Goal: Information Seeking & Learning: Find specific page/section

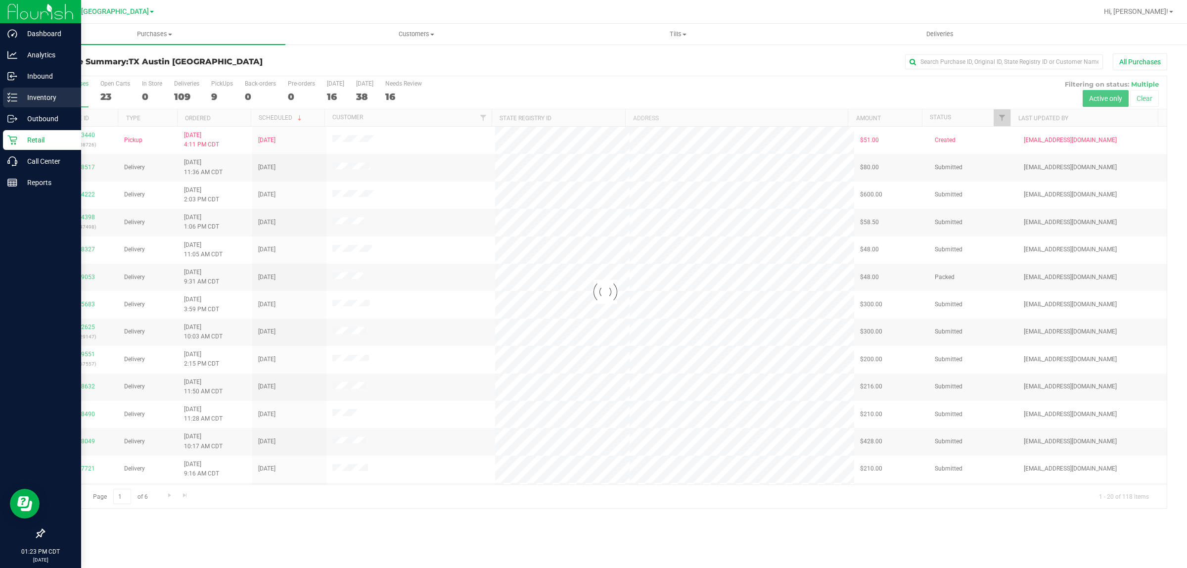
click at [26, 96] on p "Inventory" at bounding box center [46, 98] width 59 height 12
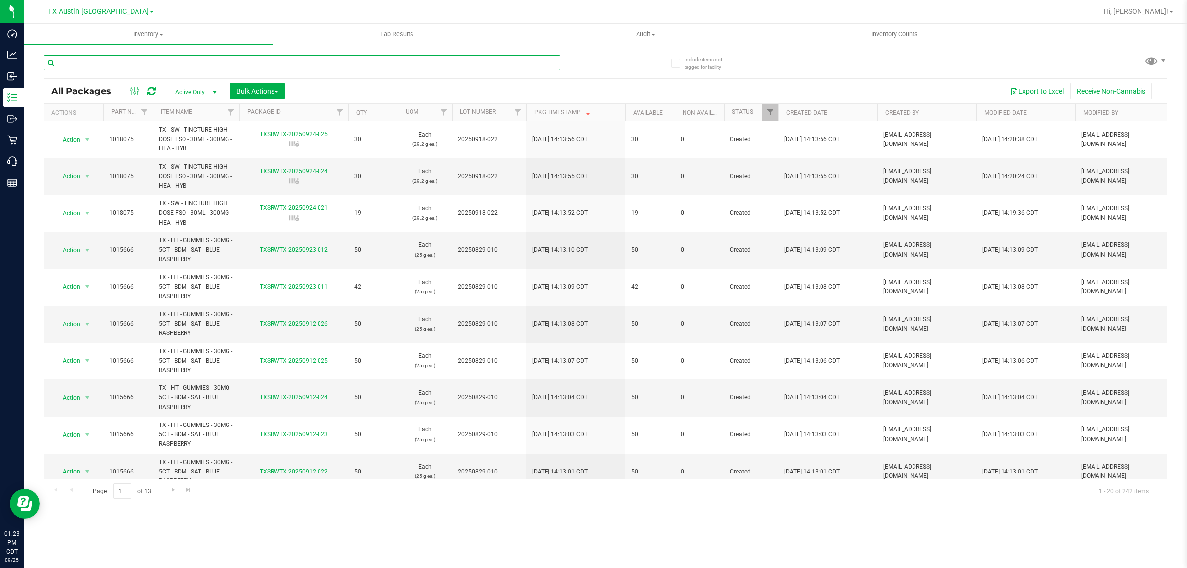
click at [181, 61] on input "text" at bounding box center [302, 62] width 517 height 15
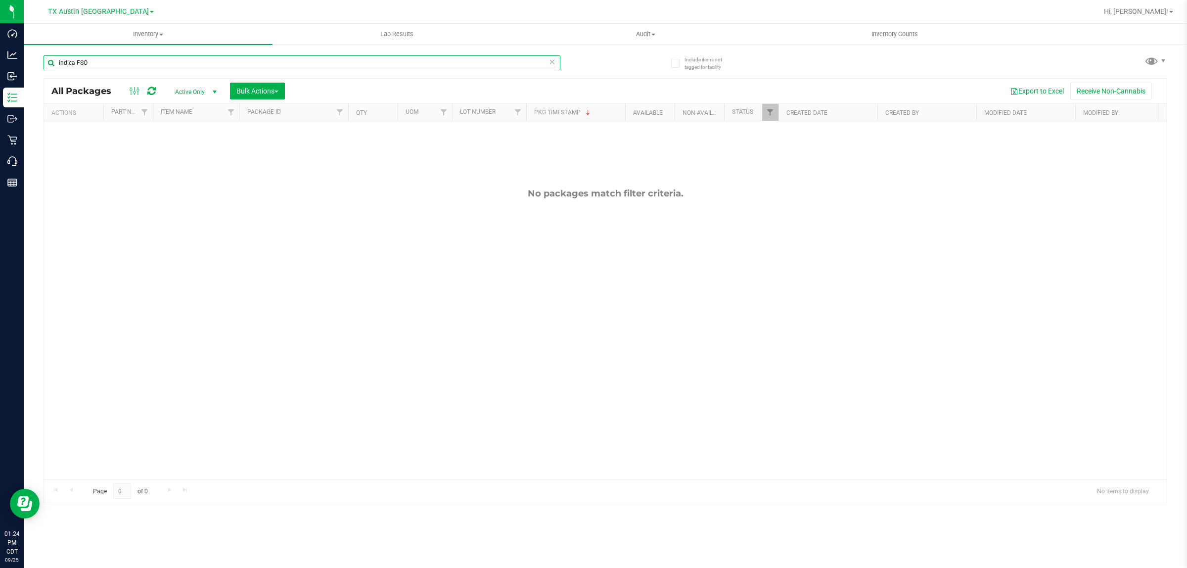
drag, startPoint x: 77, startPoint y: 61, endPoint x: 28, endPoint y: 65, distance: 48.7
click at [28, 65] on div "Include items not tagged for facility indica FSO All Packages Active Only Activ…" at bounding box center [605, 195] width 1163 height 302
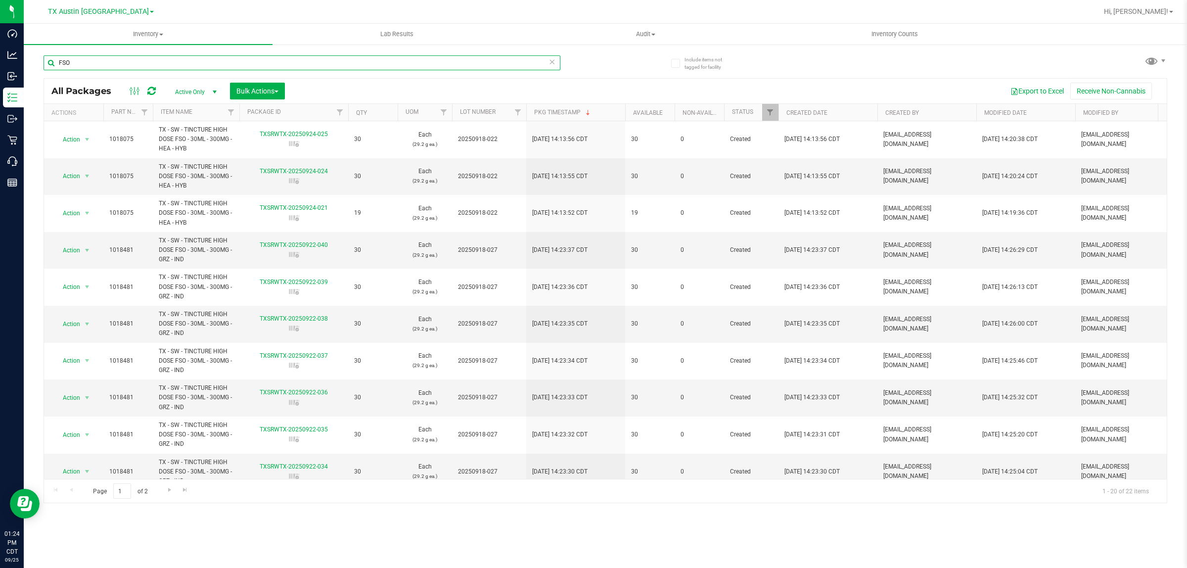
click at [92, 61] on input "FSO" at bounding box center [302, 62] width 517 height 15
click at [92, 60] on input "FSO" at bounding box center [302, 62] width 517 height 15
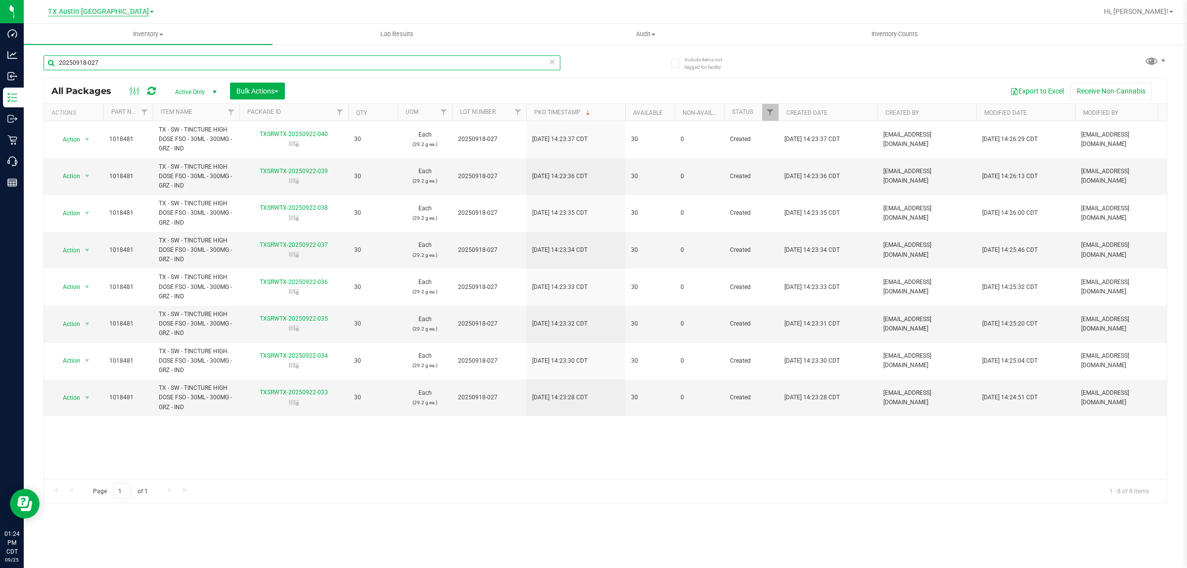
type input "20250918-027"
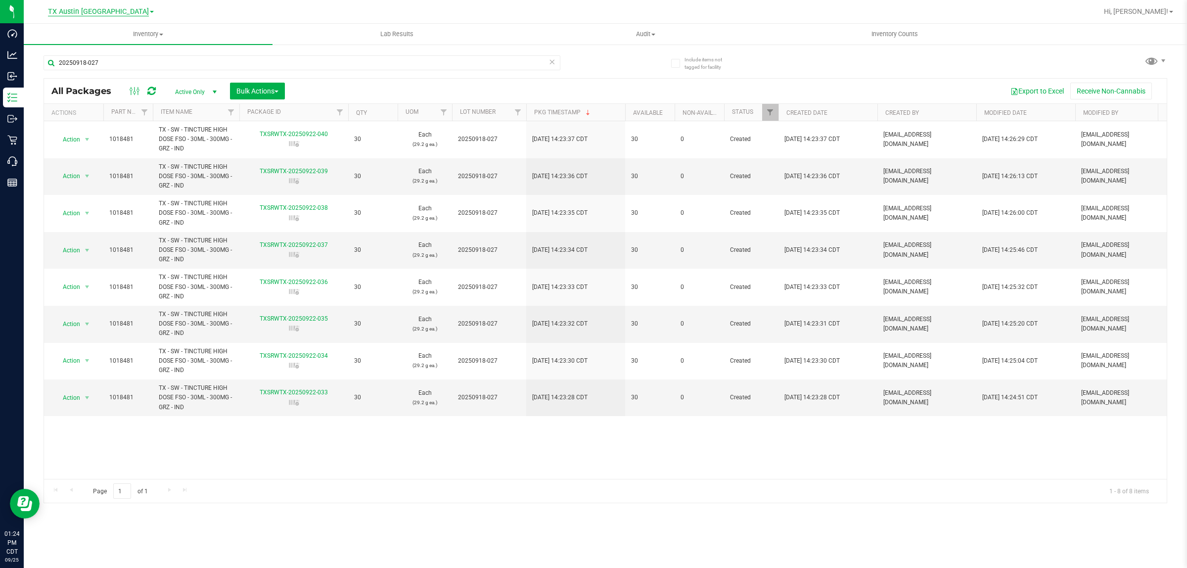
click at [99, 10] on span "TX Austin [GEOGRAPHIC_DATA]" at bounding box center [98, 11] width 101 height 9
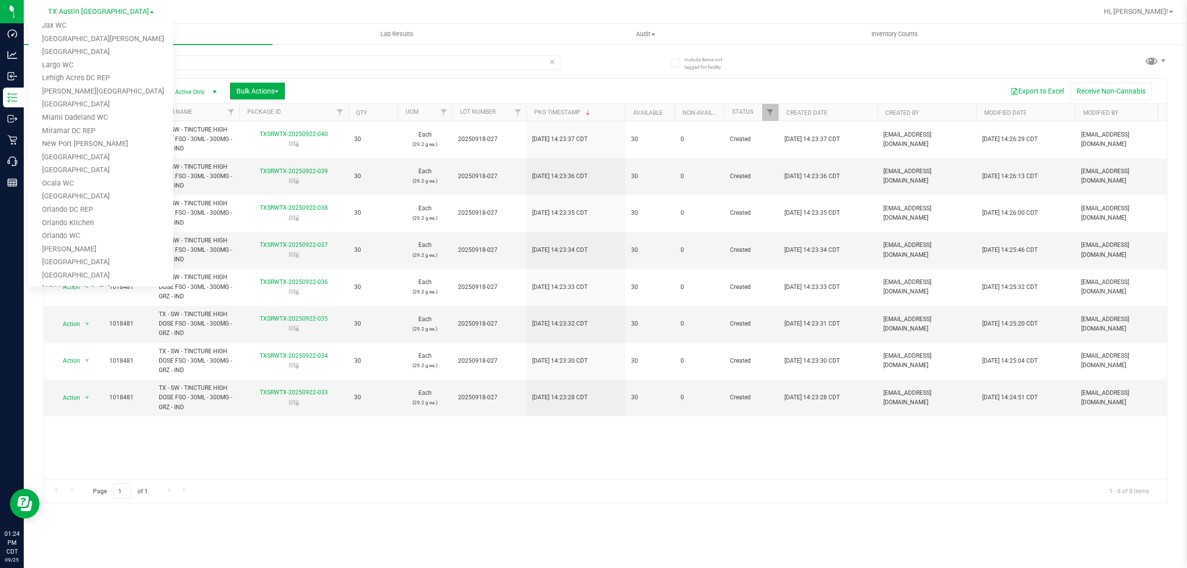
scroll to position [433, 0]
click at [59, 205] on link "TX Plano Retail" at bounding box center [101, 206] width 144 height 13
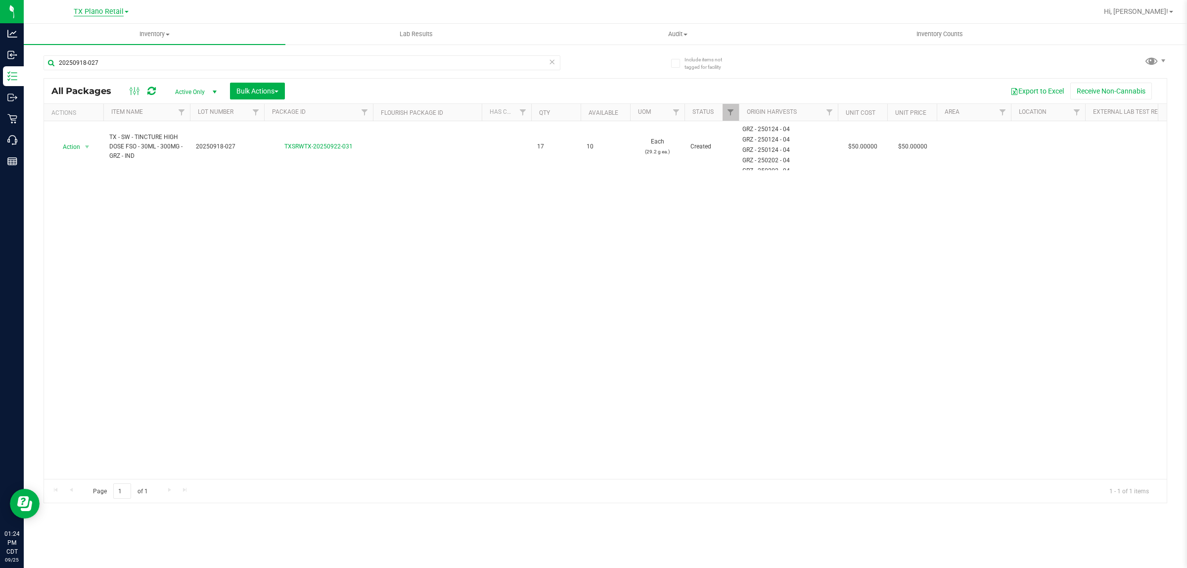
click at [102, 15] on span "TX Plano Retail" at bounding box center [99, 11] width 50 height 9
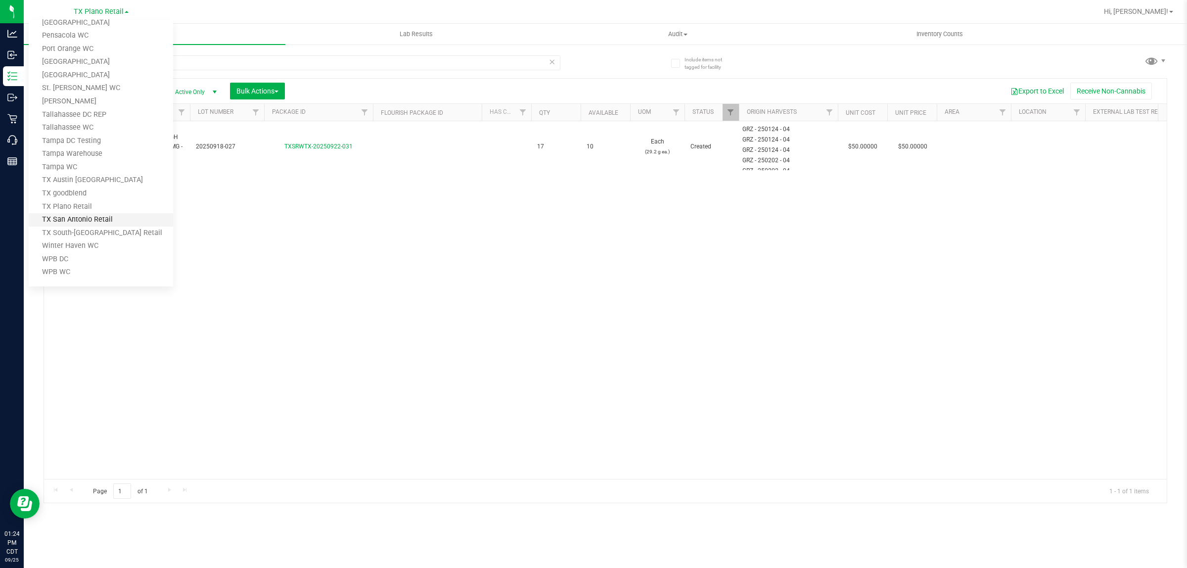
click at [77, 218] on link "TX San Antonio Retail" at bounding box center [101, 219] width 144 height 13
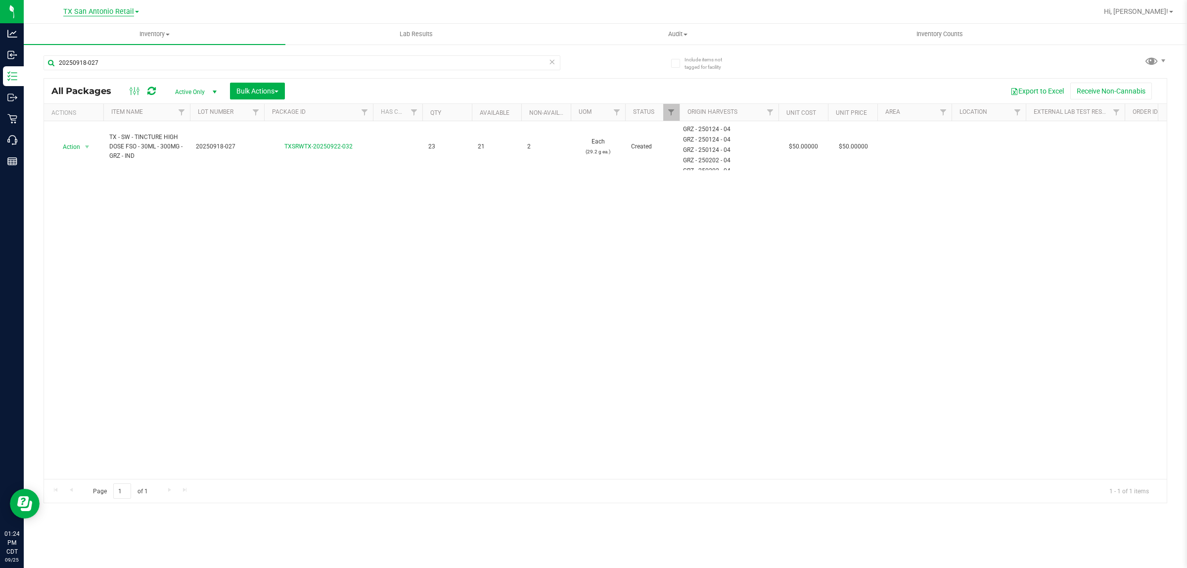
click at [107, 12] on span "TX San Antonio Retail" at bounding box center [98, 11] width 71 height 9
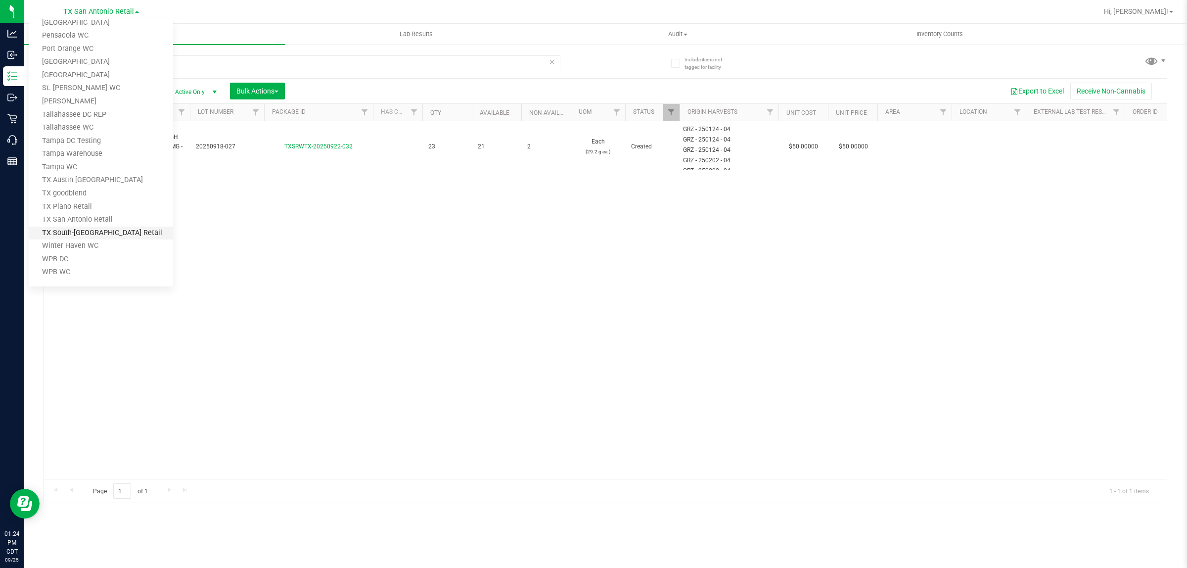
click at [100, 234] on link "TX South-[GEOGRAPHIC_DATA] Retail" at bounding box center [101, 233] width 144 height 13
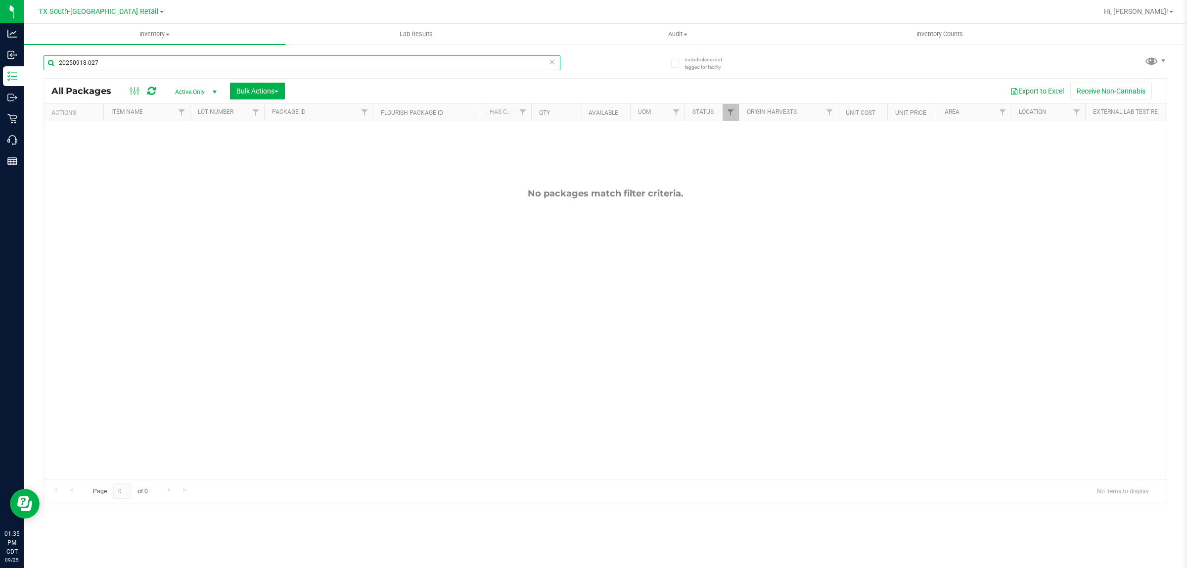
click at [131, 62] on input "20250918-027" at bounding box center [302, 62] width 517 height 15
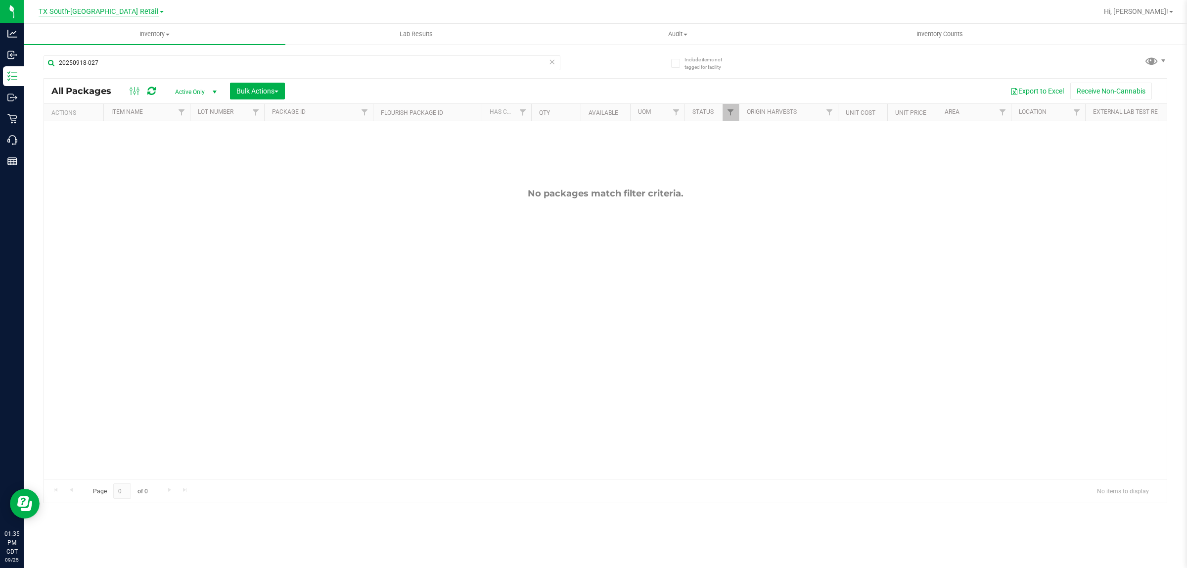
click at [115, 12] on span "TX South-[GEOGRAPHIC_DATA] Retail" at bounding box center [99, 11] width 120 height 9
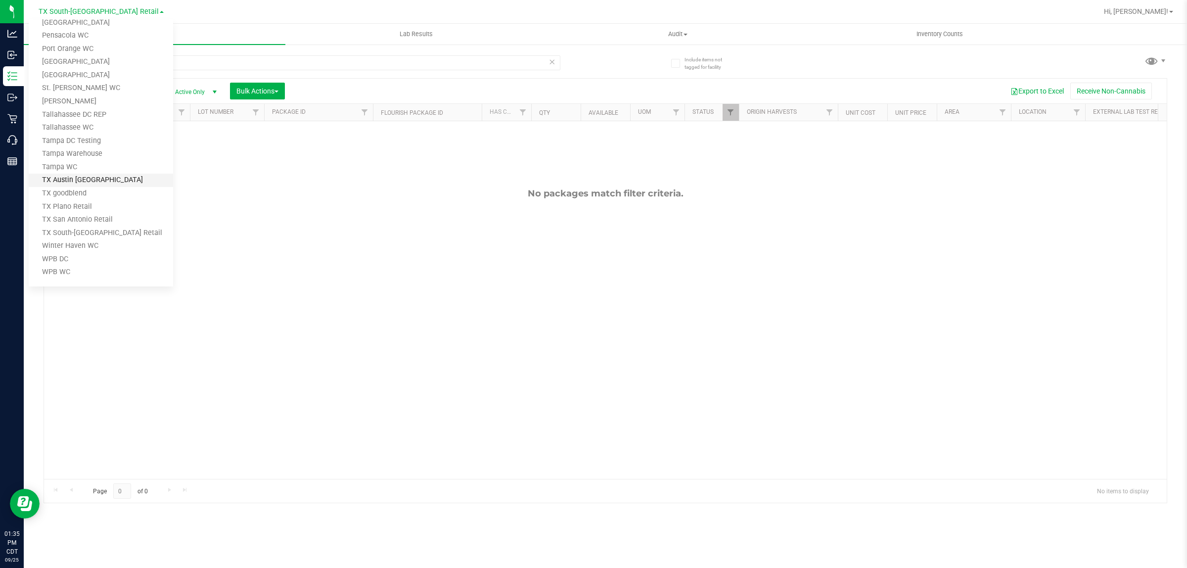
click at [75, 175] on link "TX Austin [GEOGRAPHIC_DATA]" at bounding box center [101, 180] width 144 height 13
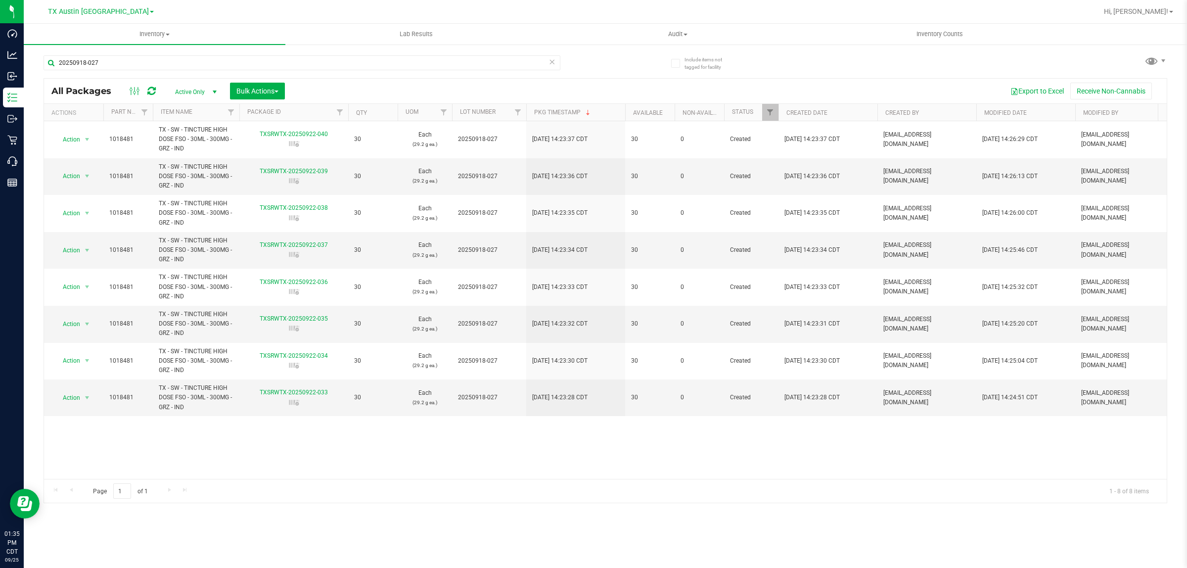
click at [206, 92] on span "Active Only" at bounding box center [194, 92] width 54 height 14
click at [187, 154] on li "All" at bounding box center [193, 152] width 53 height 15
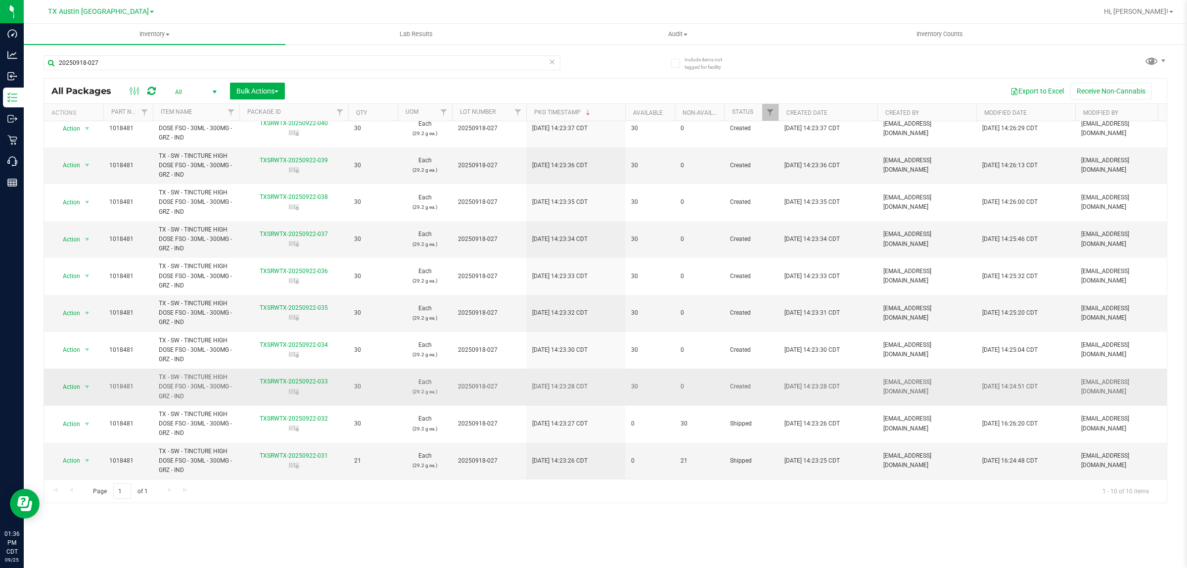
scroll to position [20, 0]
click at [284, 550] on div "Inventory All packages All inventory Waste log Create inventory Lab Results Aud…" at bounding box center [605, 296] width 1163 height 544
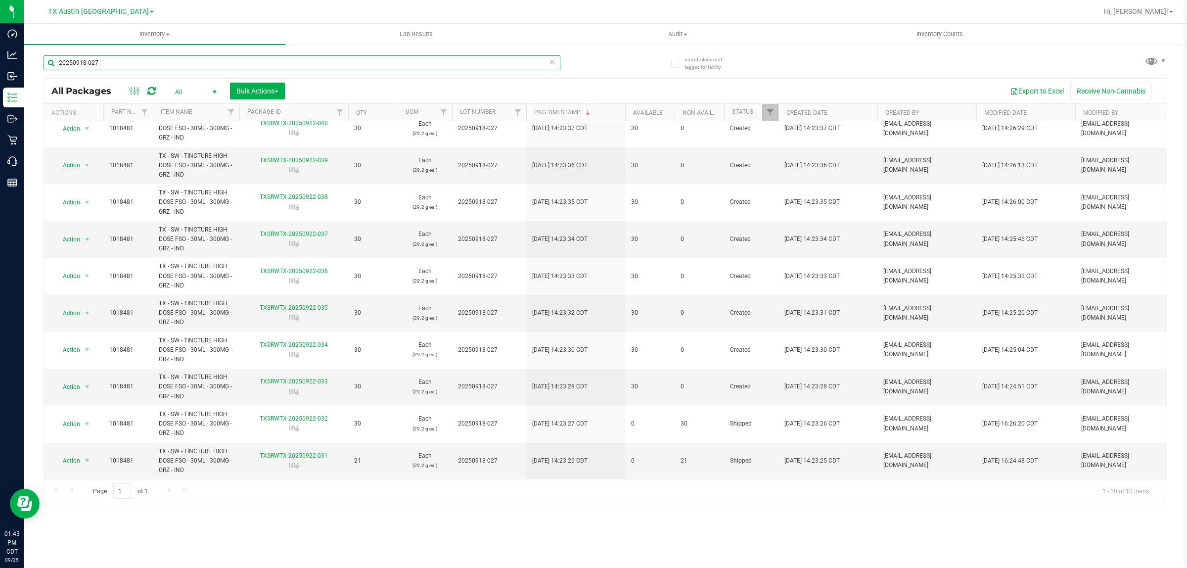
click at [108, 63] on input "20250918-027" at bounding box center [302, 62] width 517 height 15
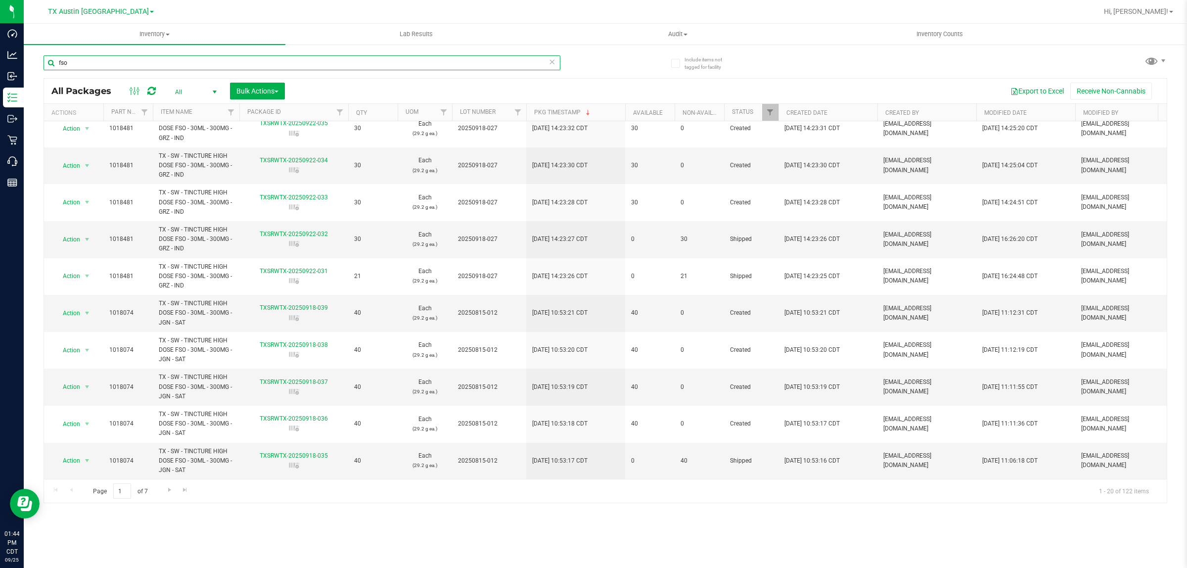
click at [119, 62] on input "fso" at bounding box center [302, 62] width 517 height 15
click at [118, 62] on input "fso" at bounding box center [302, 62] width 517 height 15
type input "jgn"
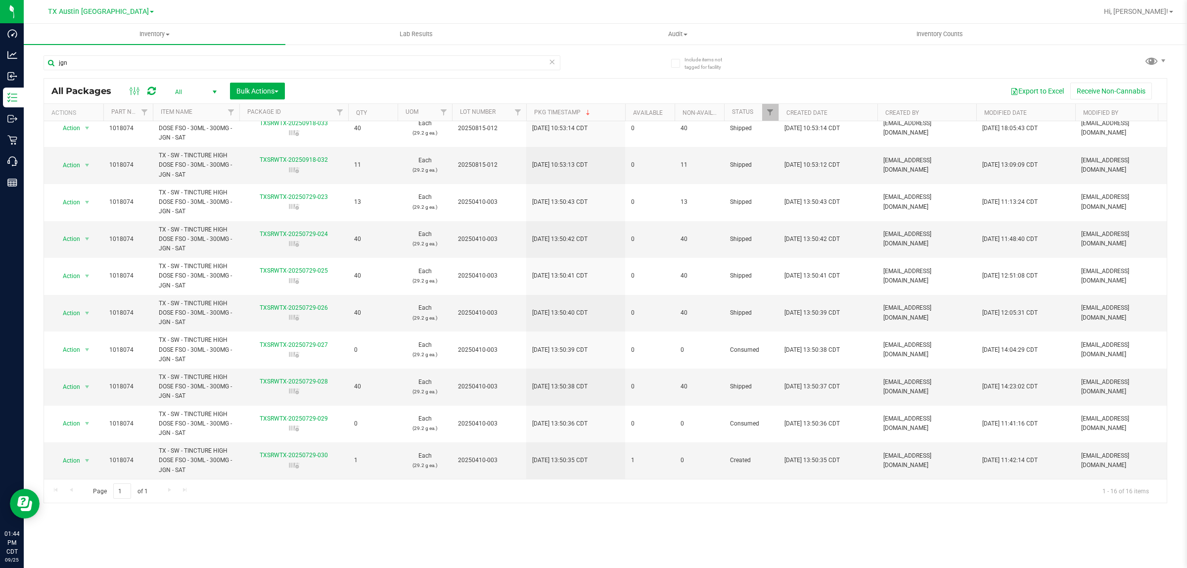
click at [213, 91] on span "select" at bounding box center [215, 92] width 8 height 8
click at [186, 109] on li "Active Only" at bounding box center [193, 108] width 53 height 15
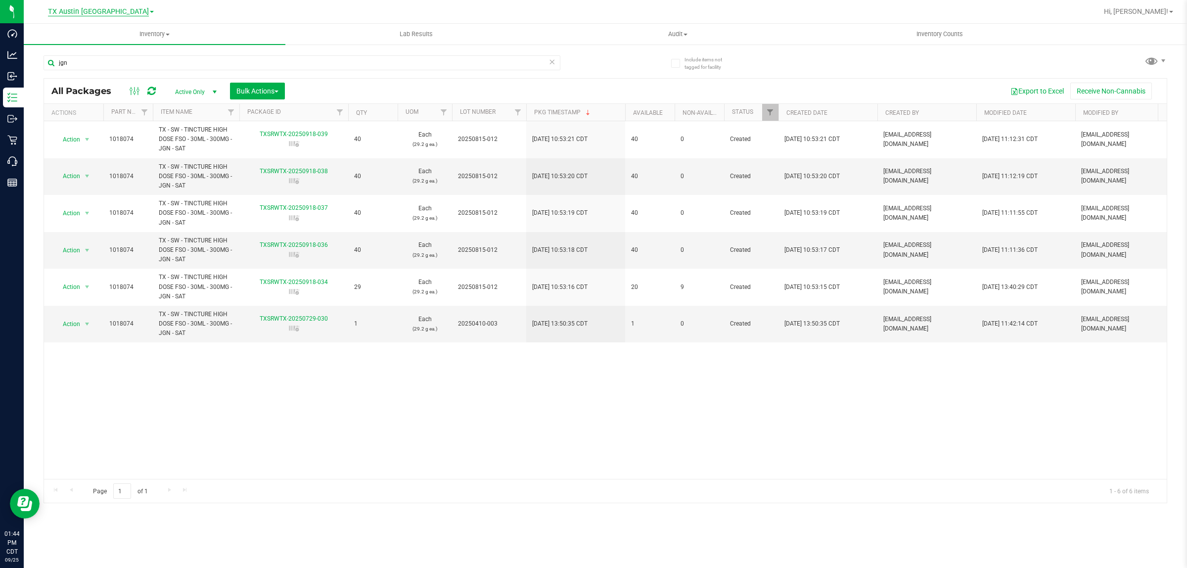
click at [111, 11] on span "TX Austin [GEOGRAPHIC_DATA]" at bounding box center [98, 11] width 101 height 9
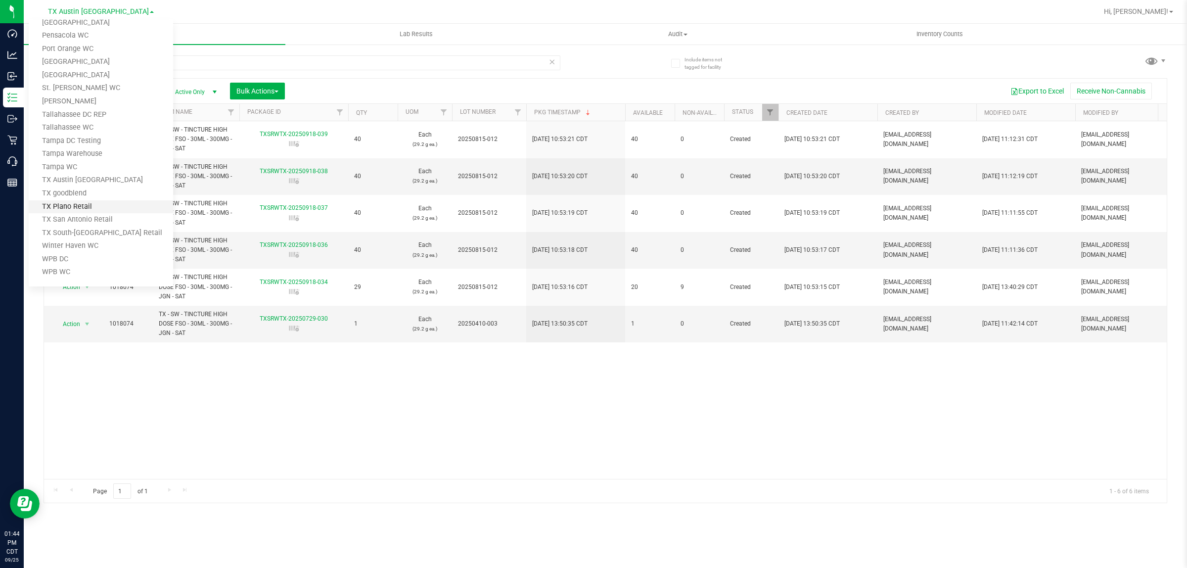
click at [81, 208] on link "TX Plano Retail" at bounding box center [101, 206] width 144 height 13
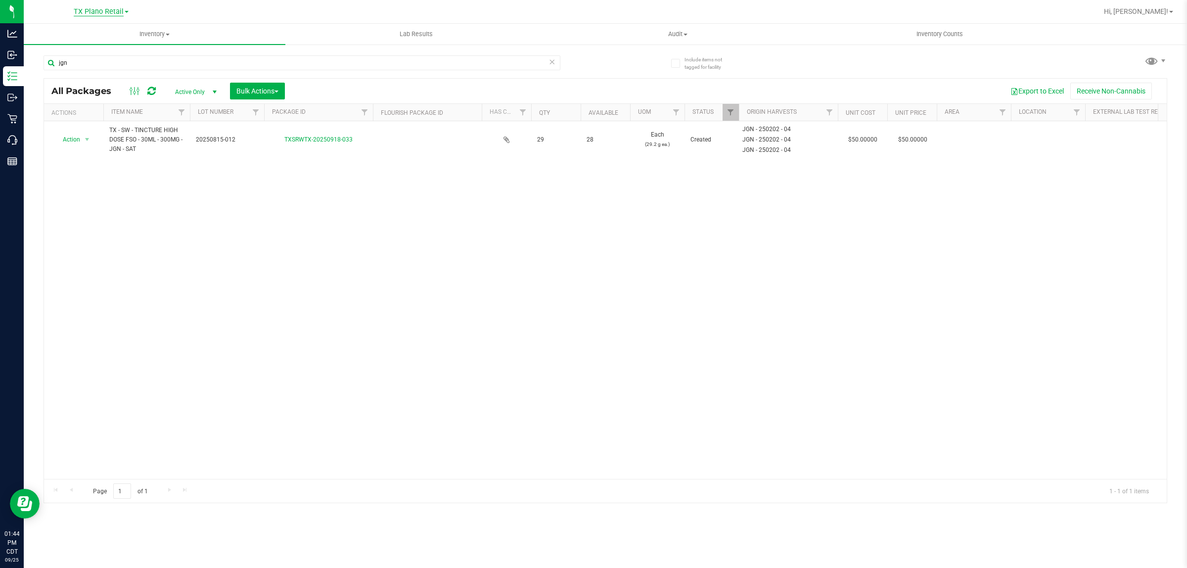
click at [99, 10] on span "TX Plano Retail" at bounding box center [99, 11] width 50 height 9
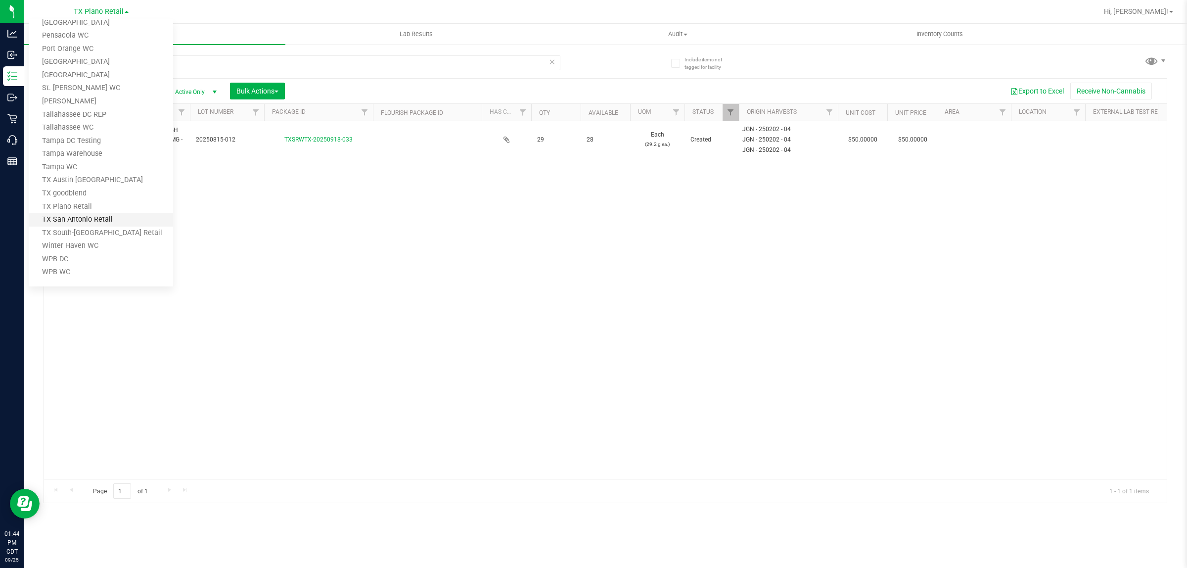
click at [79, 219] on link "TX San Antonio Retail" at bounding box center [101, 219] width 144 height 13
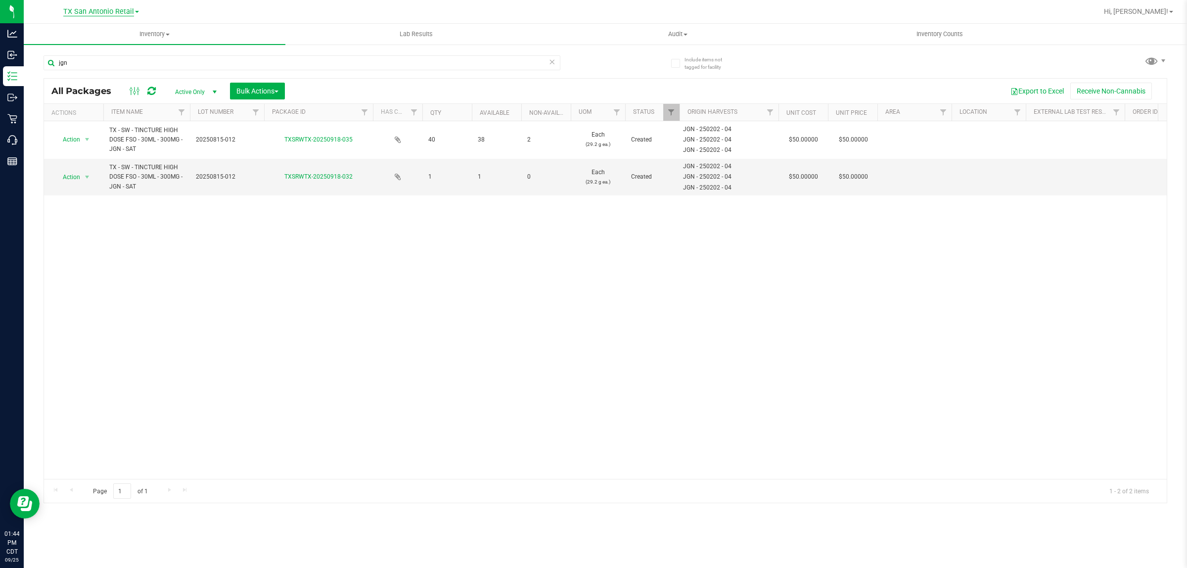
click at [96, 13] on span "TX San Antonio Retail" at bounding box center [98, 11] width 71 height 9
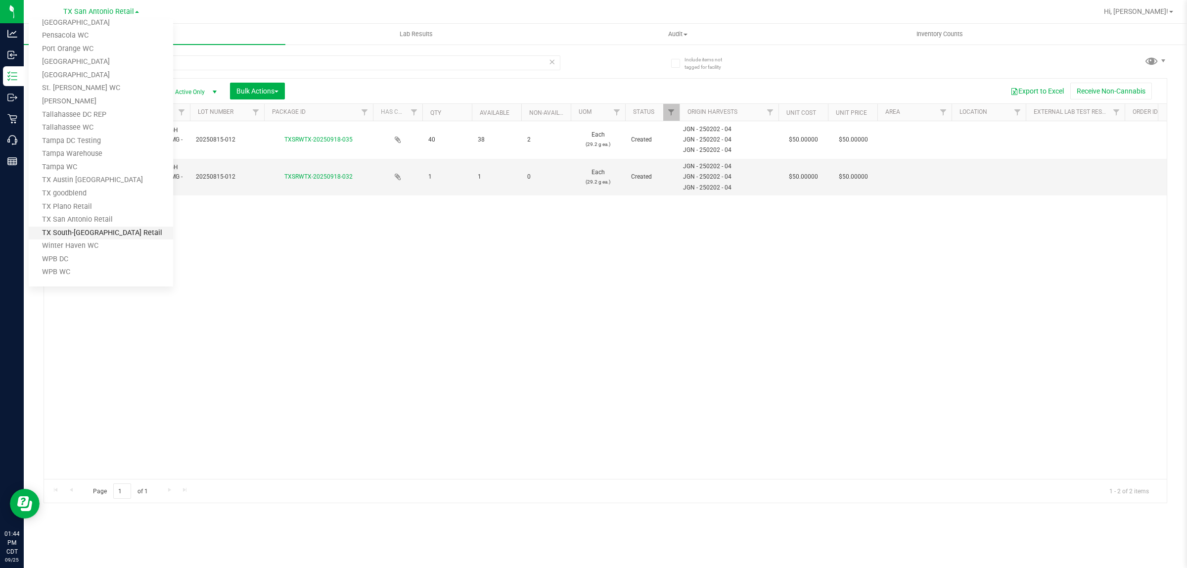
click at [106, 231] on link "TX South-[GEOGRAPHIC_DATA] Retail" at bounding box center [101, 233] width 144 height 13
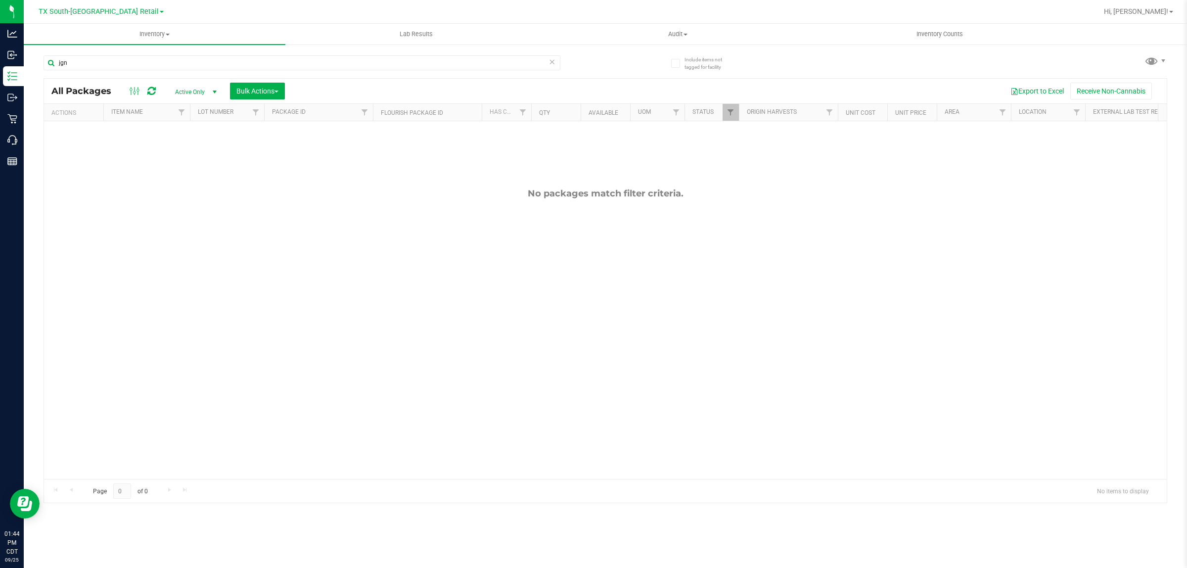
click at [211, 92] on span "select" at bounding box center [215, 92] width 8 height 8
click at [86, 211] on div "No packages match filter criteria." at bounding box center [605, 333] width 1123 height 424
click at [187, 90] on span "Active Only" at bounding box center [194, 92] width 54 height 14
drag, startPoint x: 107, startPoint y: 184, endPoint x: 88, endPoint y: 100, distance: 85.8
click at [107, 182] on div "No packages match filter criteria." at bounding box center [605, 333] width 1123 height 424
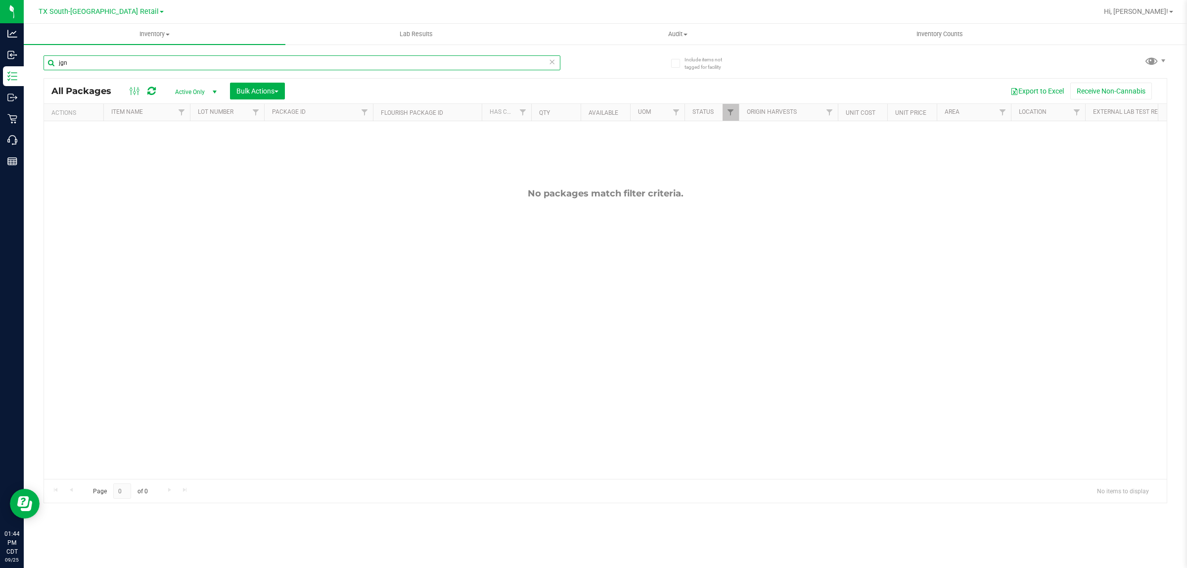
click at [74, 63] on input "jgn" at bounding box center [302, 62] width 517 height 15
drag, startPoint x: 74, startPoint y: 63, endPoint x: 49, endPoint y: 67, distance: 25.0
click at [49, 67] on input "jgn" at bounding box center [302, 62] width 517 height 15
type input "SAT"
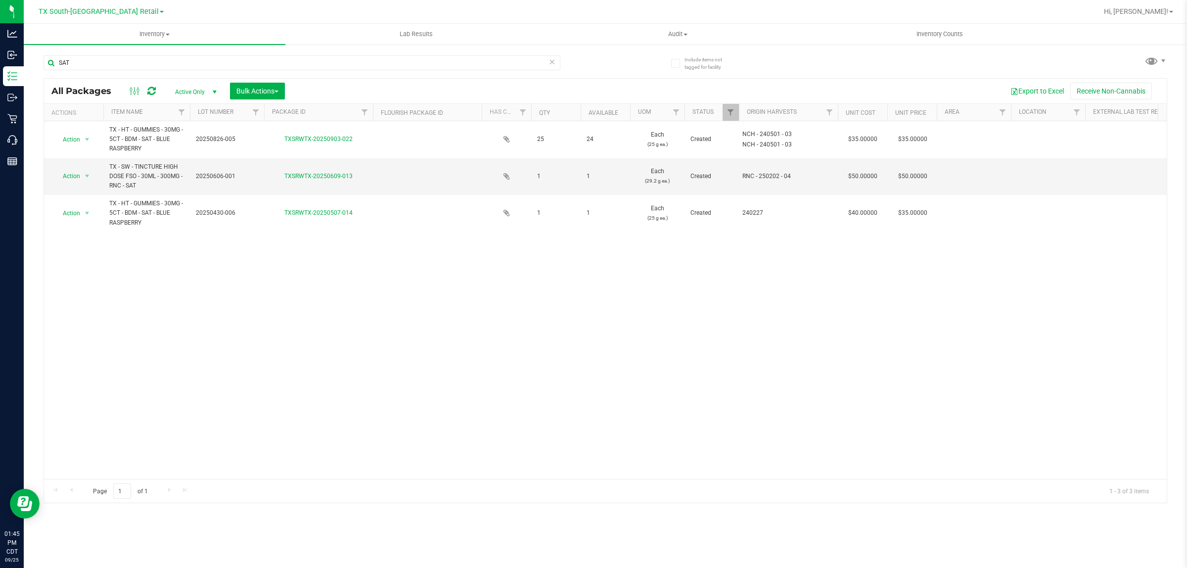
click at [304, 345] on div "Action Action Adjust qty Create package Edit attributes Generate serial numbers…" at bounding box center [605, 300] width 1123 height 358
